Goal: Find contact information: Find contact information

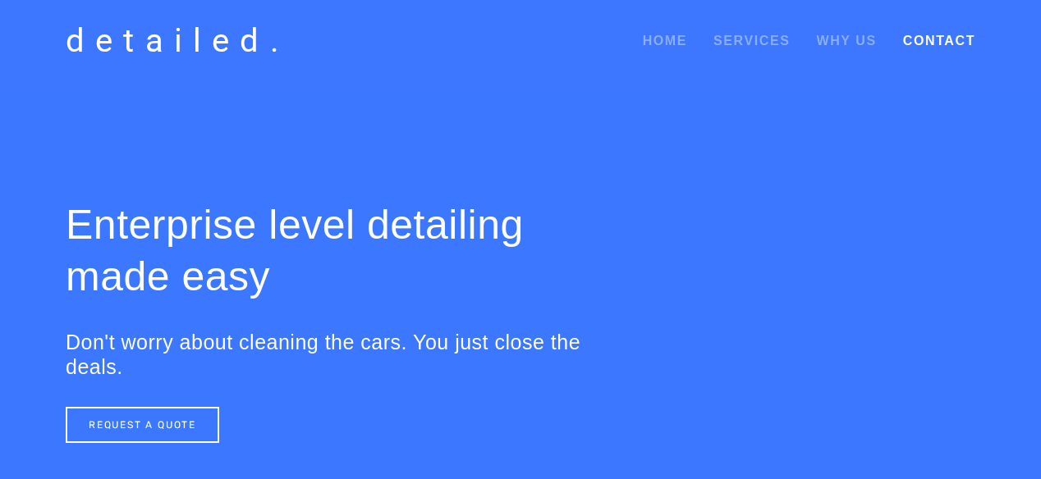
click at [914, 45] on link "Contact" at bounding box center [939, 41] width 72 height 30
click at [919, 42] on link "Contact" at bounding box center [939, 41] width 72 height 30
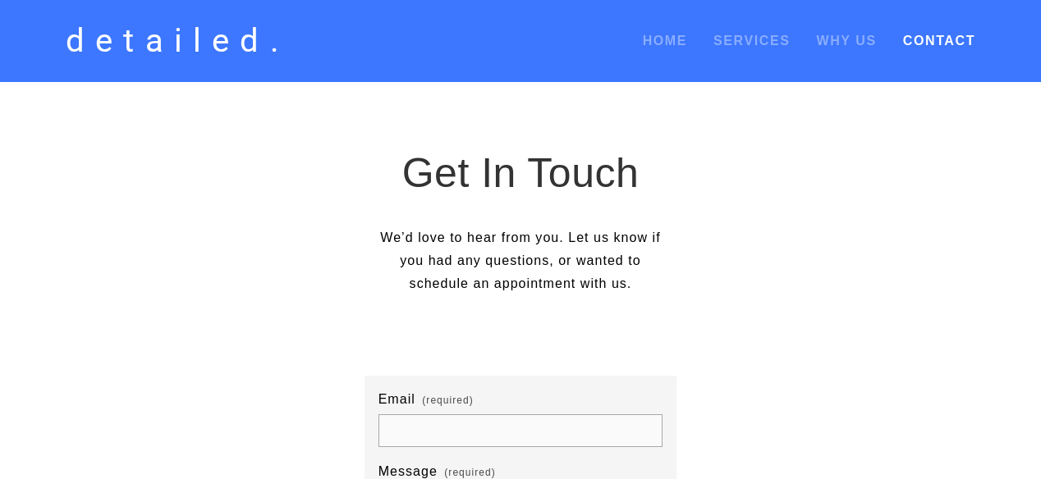
click at [923, 35] on link "Contact" at bounding box center [939, 41] width 72 height 30
